Goal: Use online tool/utility: Utilize a website feature to perform a specific function

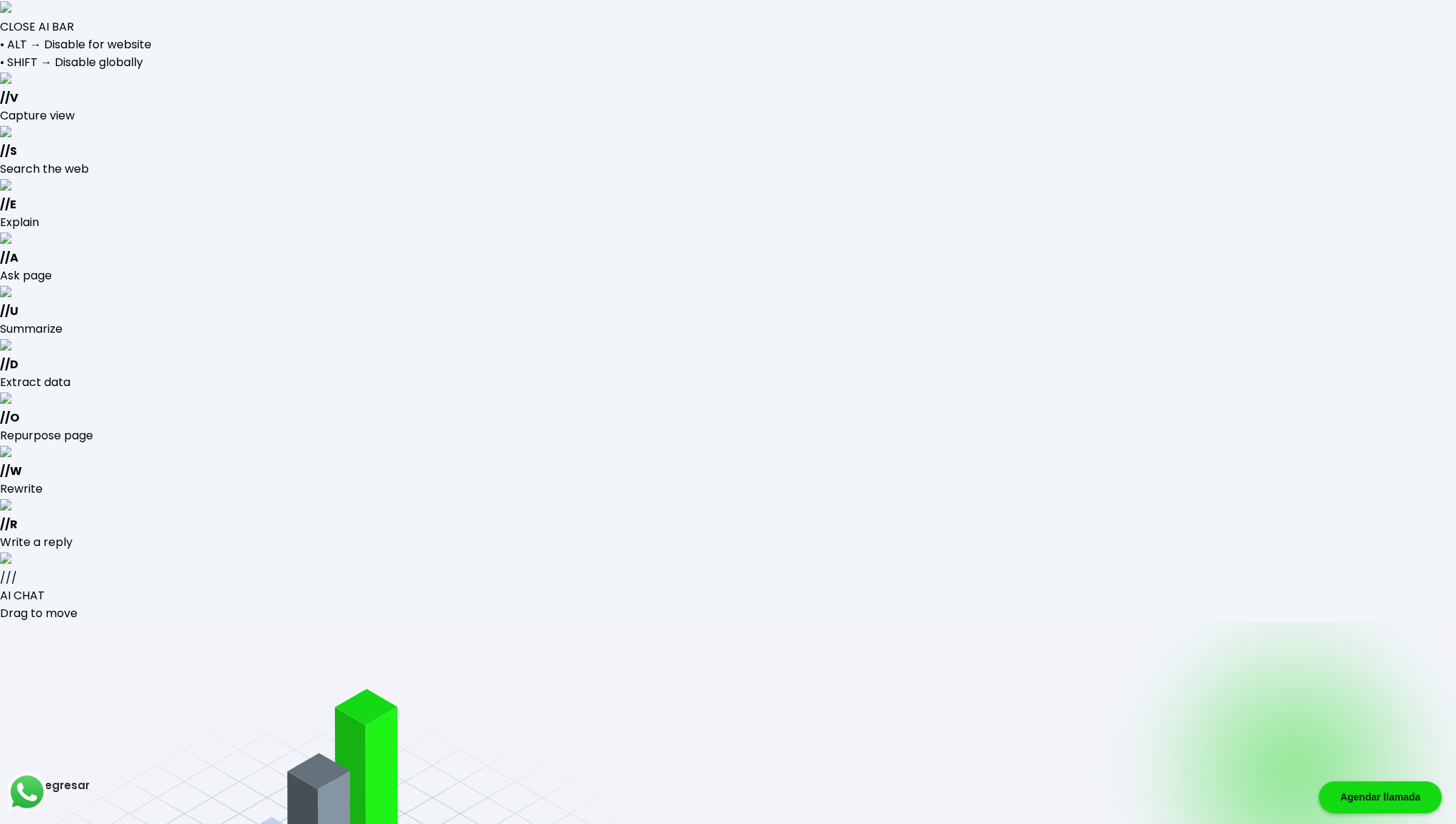
type input "[EMAIL_ADDRESS][DOMAIN_NAME]"
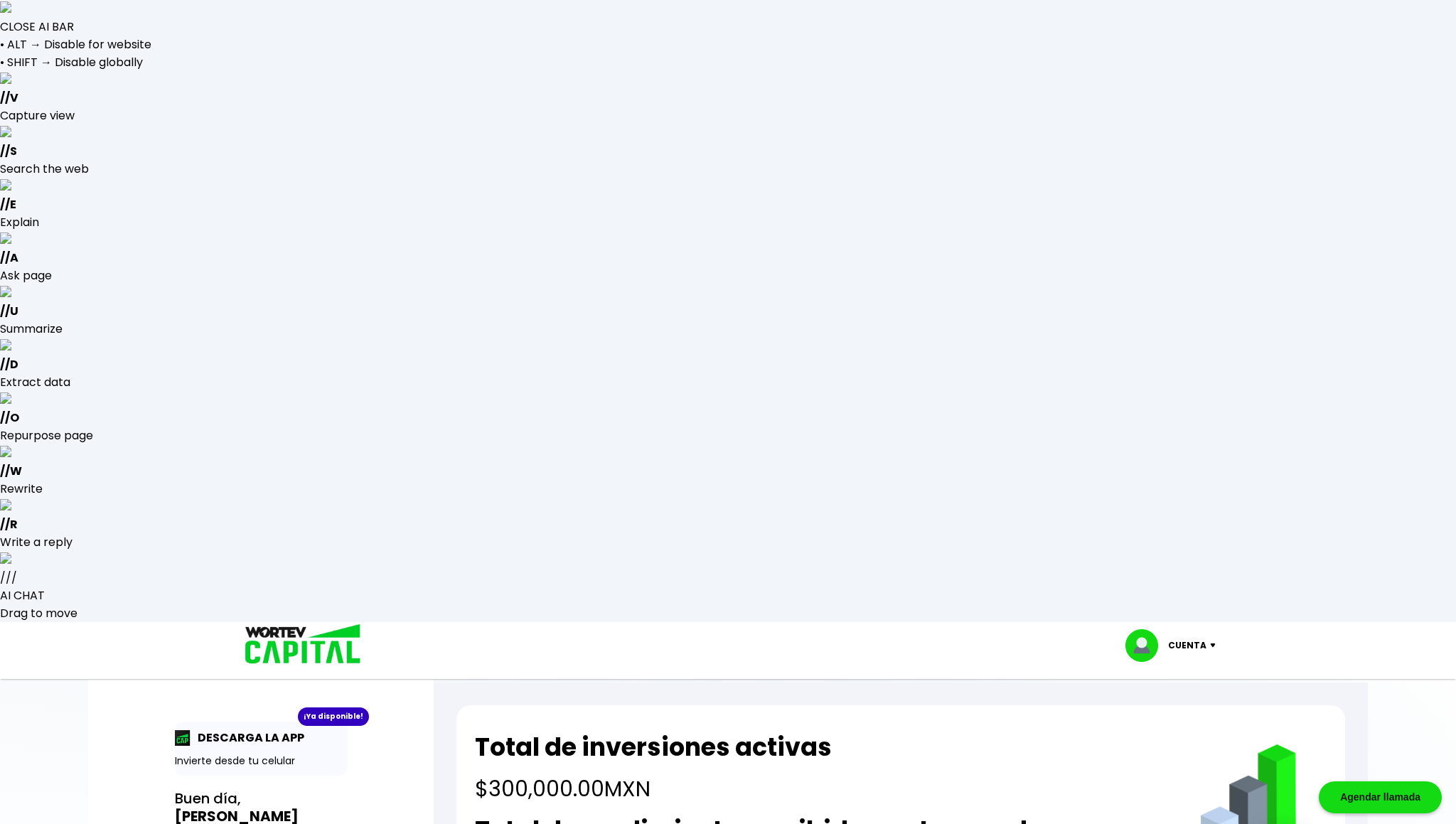
select select "1"
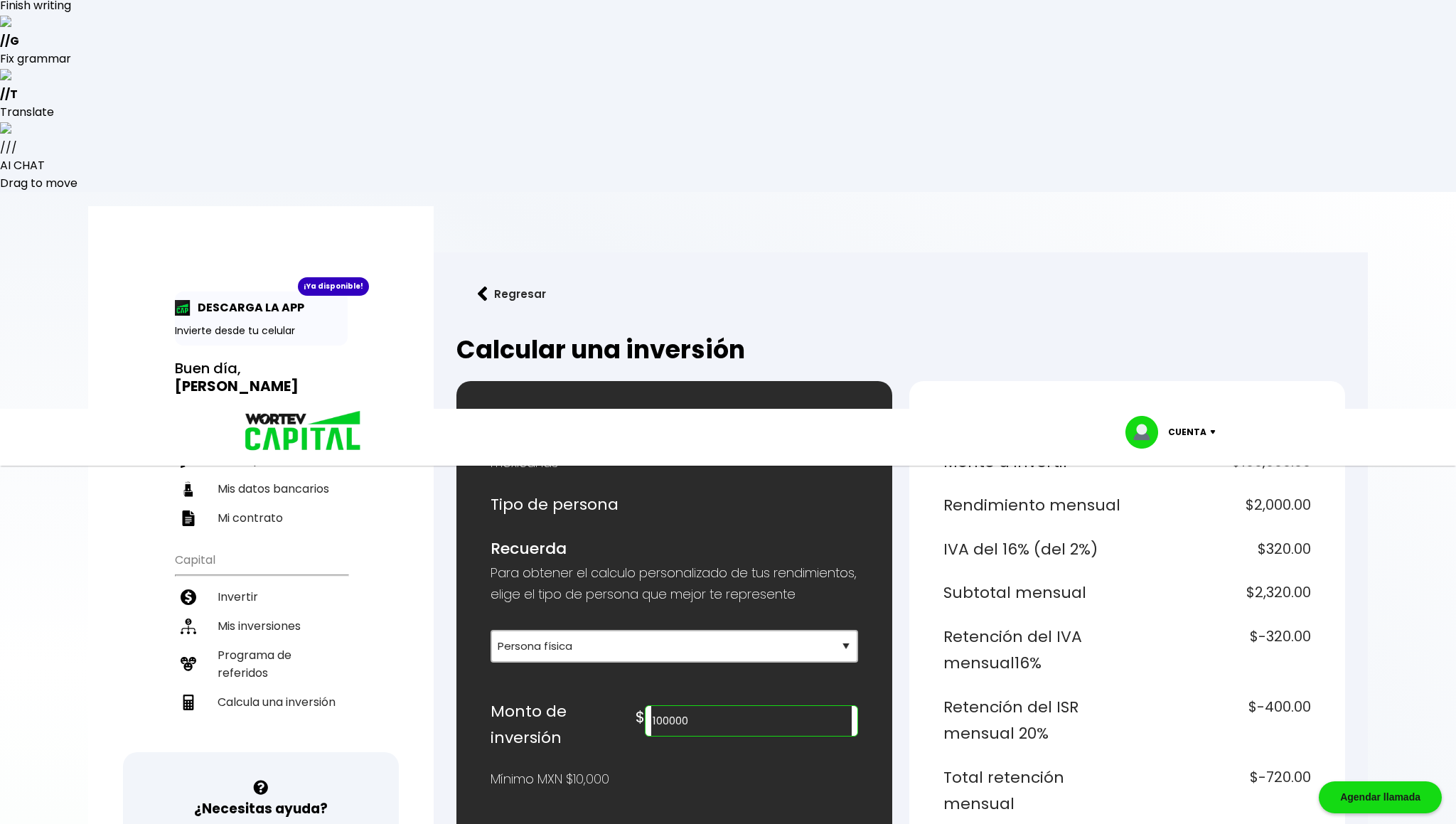
scroll to position [219, 0]
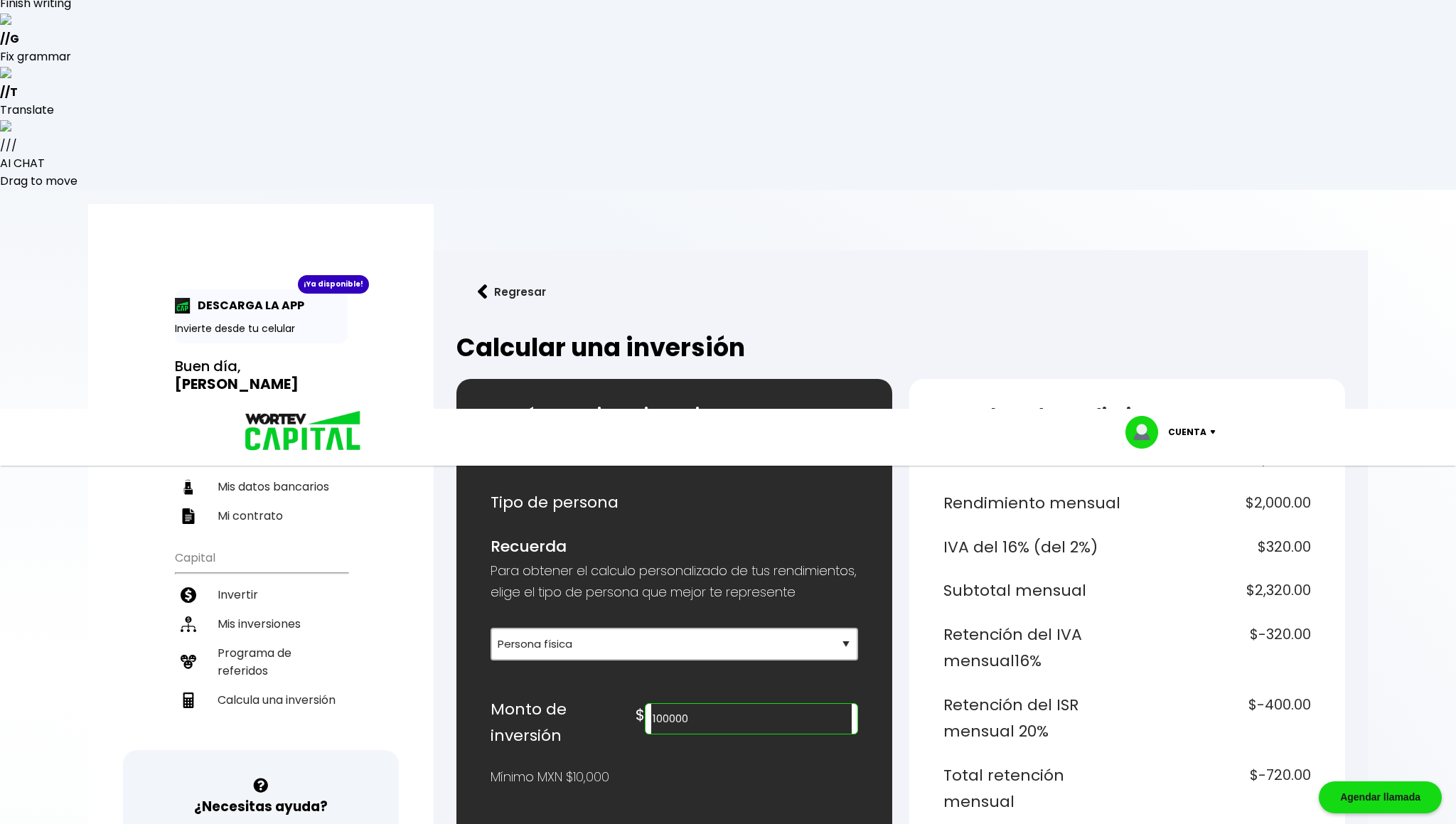
type input "100000"
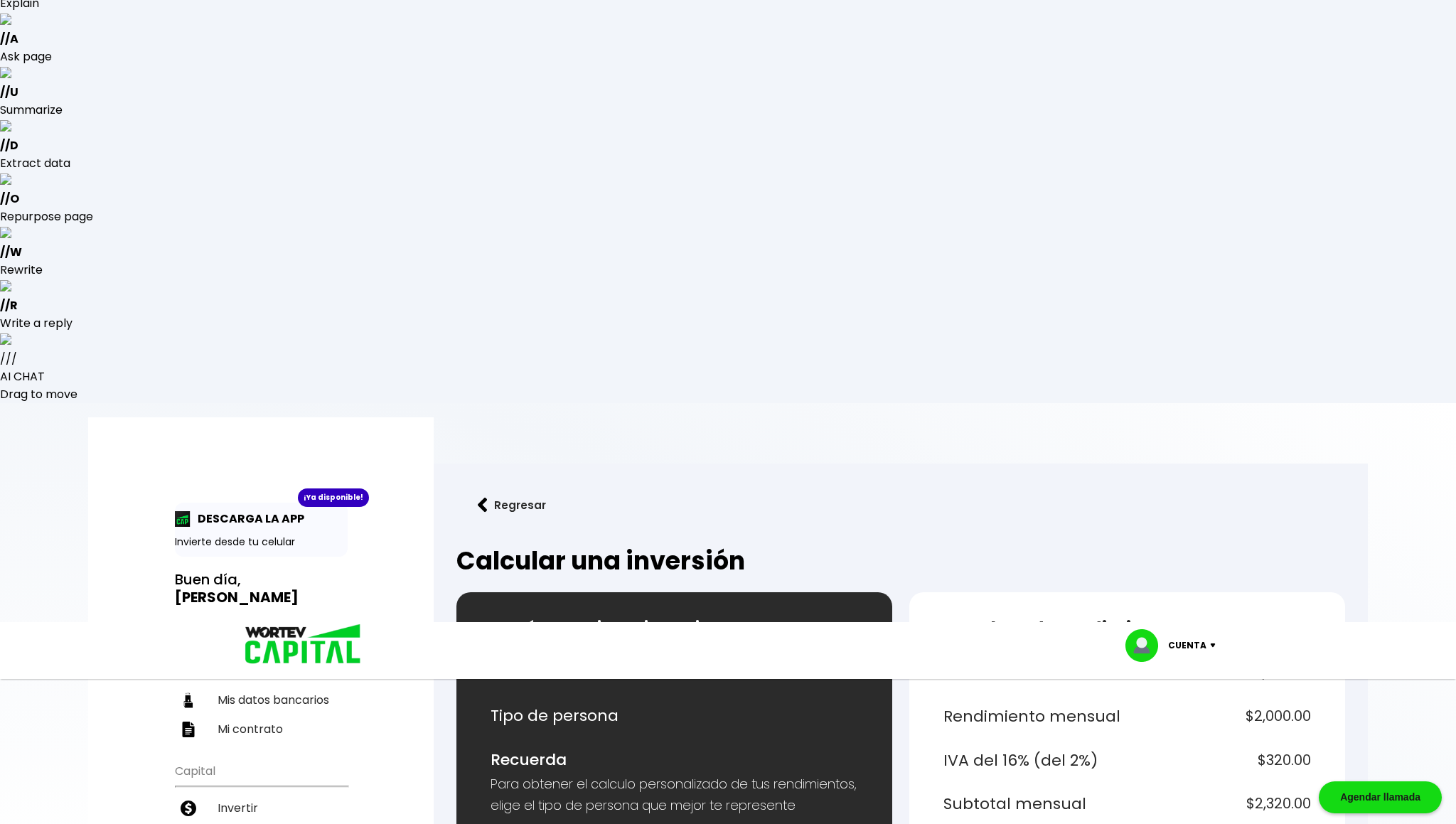
drag, startPoint x: 1251, startPoint y: 439, endPoint x: 1309, endPoint y: 442, distance: 58.1
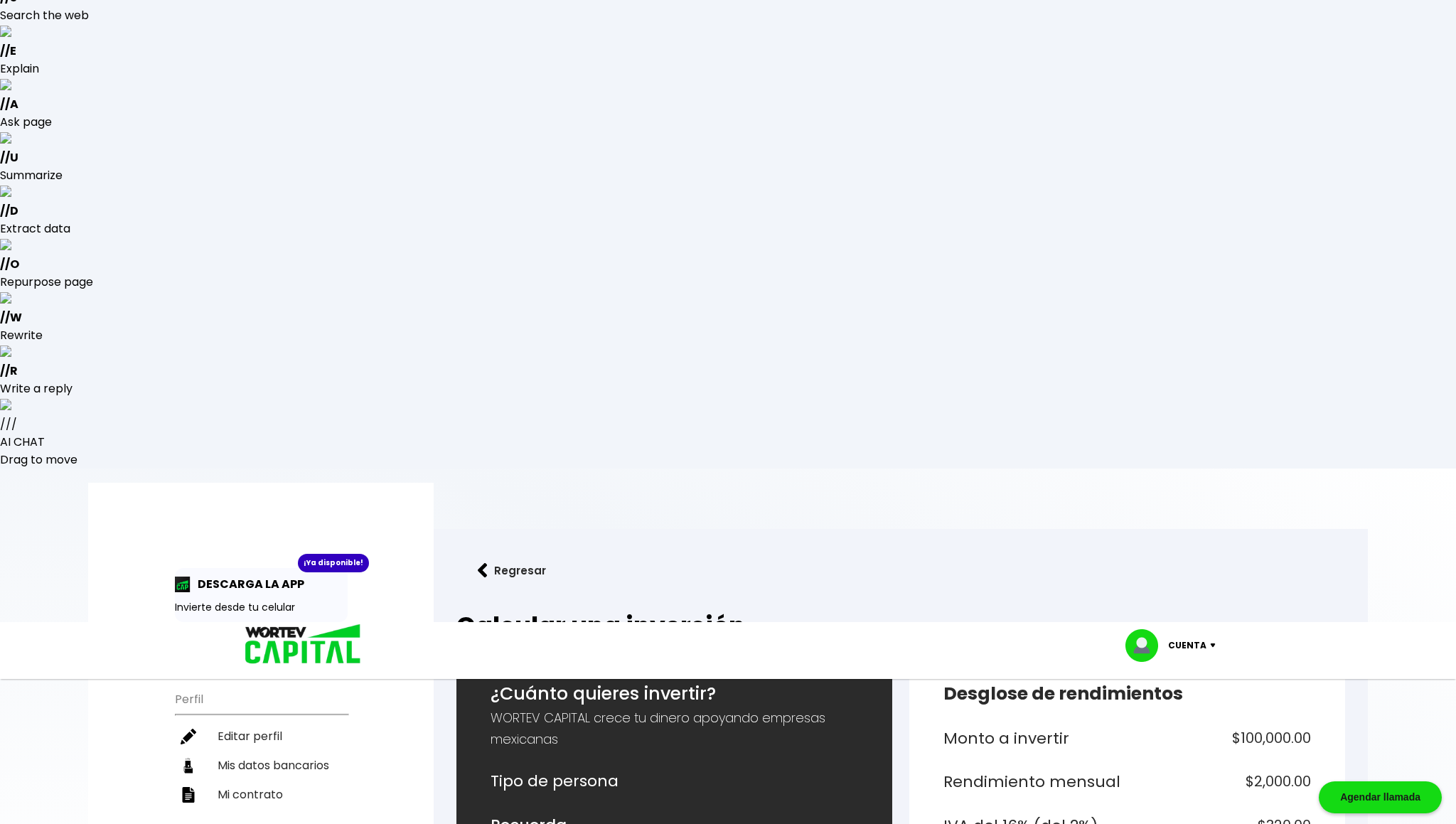
scroll to position [170, 0]
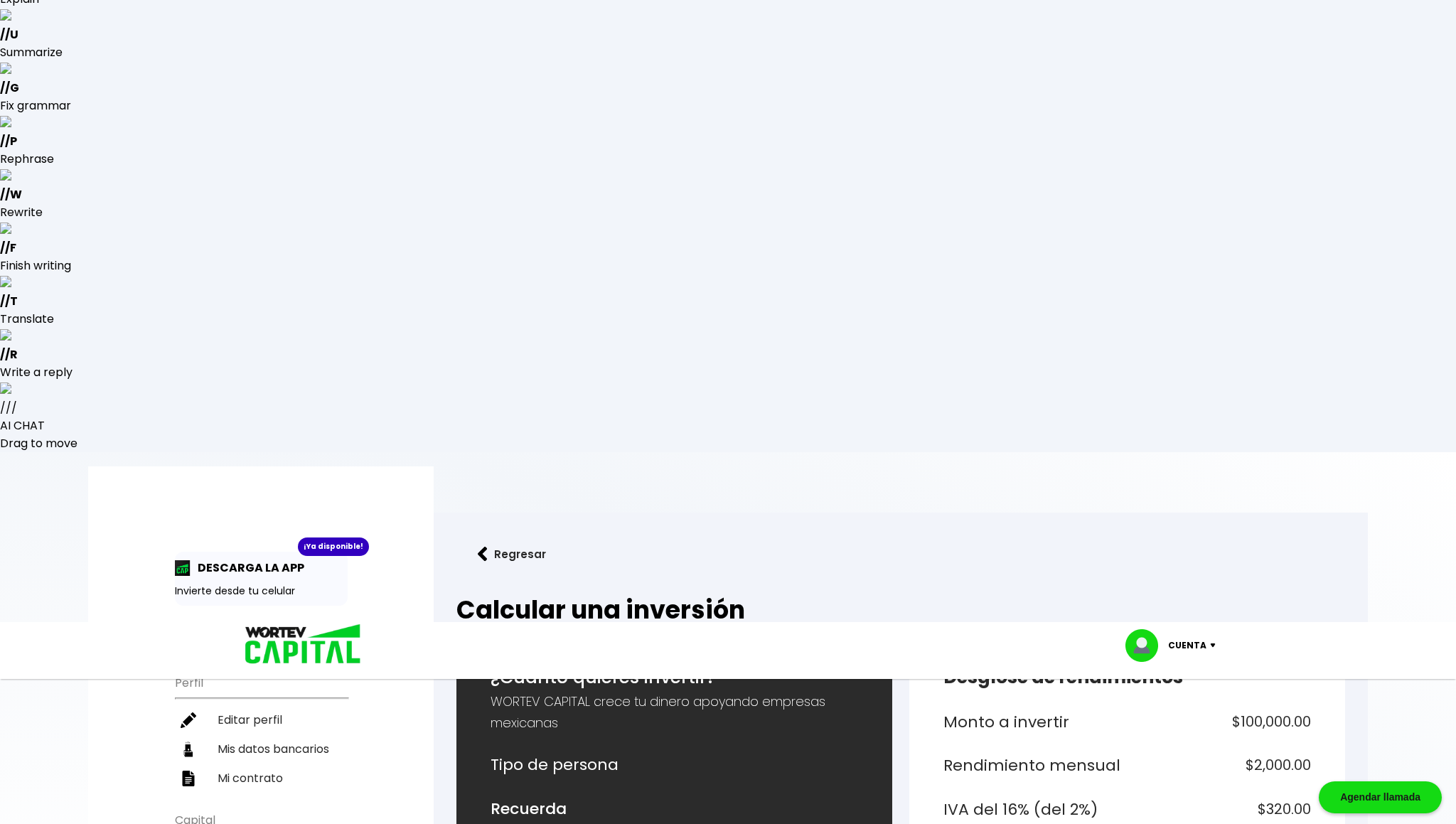
drag, startPoint x: 1235, startPoint y: 602, endPoint x: 1311, endPoint y: 619, distance: 77.9
